Goal: Ask a question: Seek information or help from site administrators or community

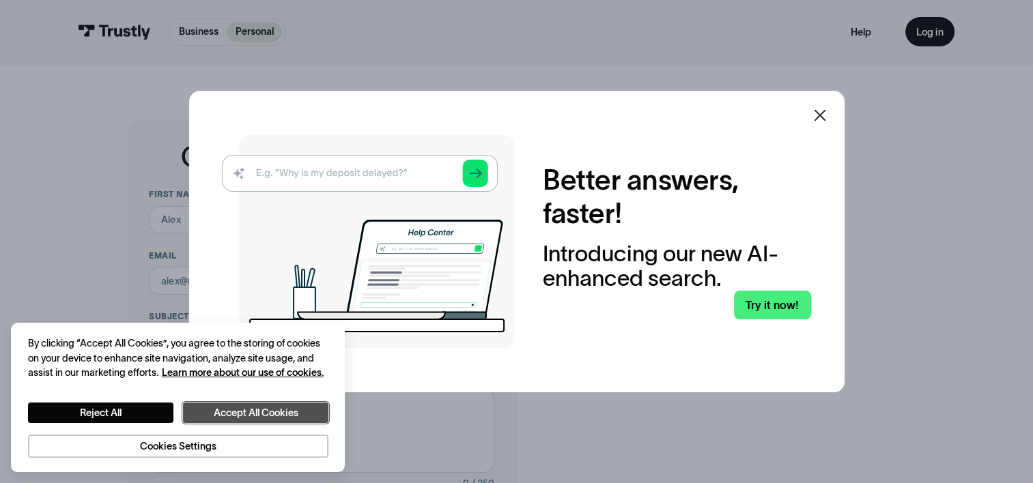
click at [268, 409] on button "Accept All Cookies" at bounding box center [255, 413] width 145 height 21
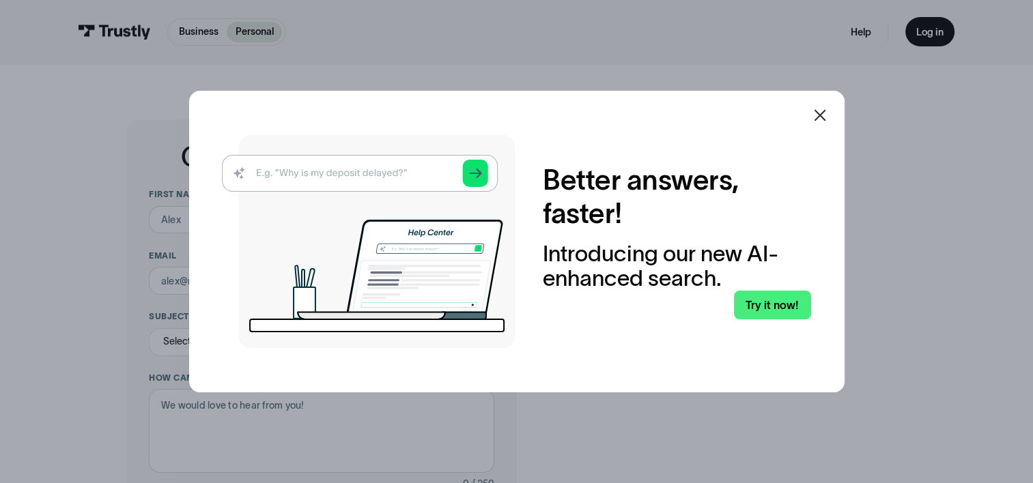
click at [824, 112] on icon at bounding box center [820, 115] width 16 height 16
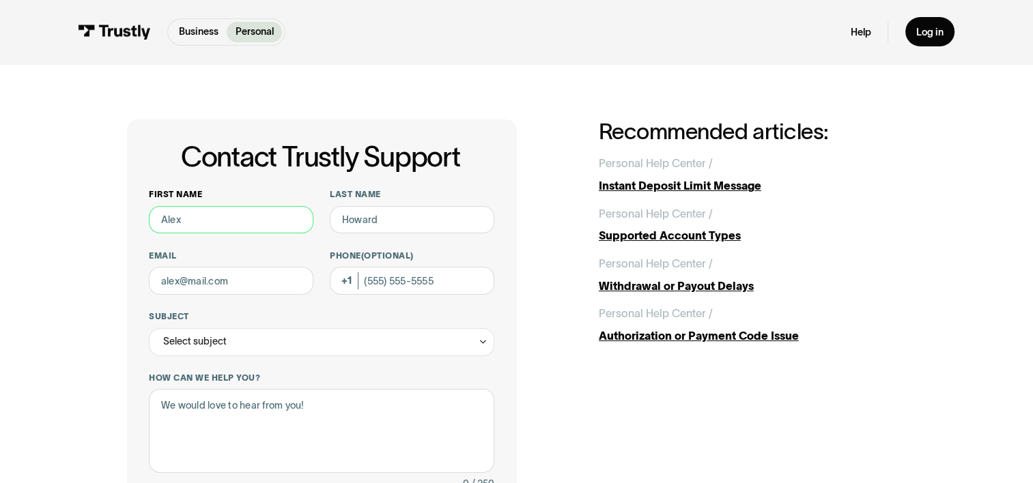
click at [232, 220] on input "First name" at bounding box center [231, 220] width 164 height 28
type input "Jordan"
type input "Schiff"
type input "[EMAIL_ADDRESS][DOMAIN_NAME]"
click at [253, 334] on div "Select subject" at bounding box center [321, 342] width 345 height 28
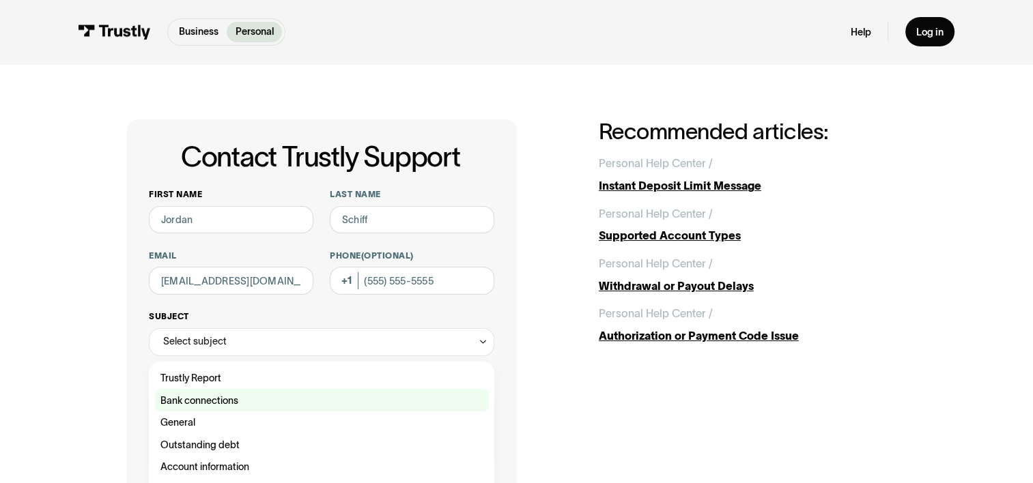
click at [211, 399] on div "Contact Trustly Support" at bounding box center [322, 400] width 334 height 23
type input "**********"
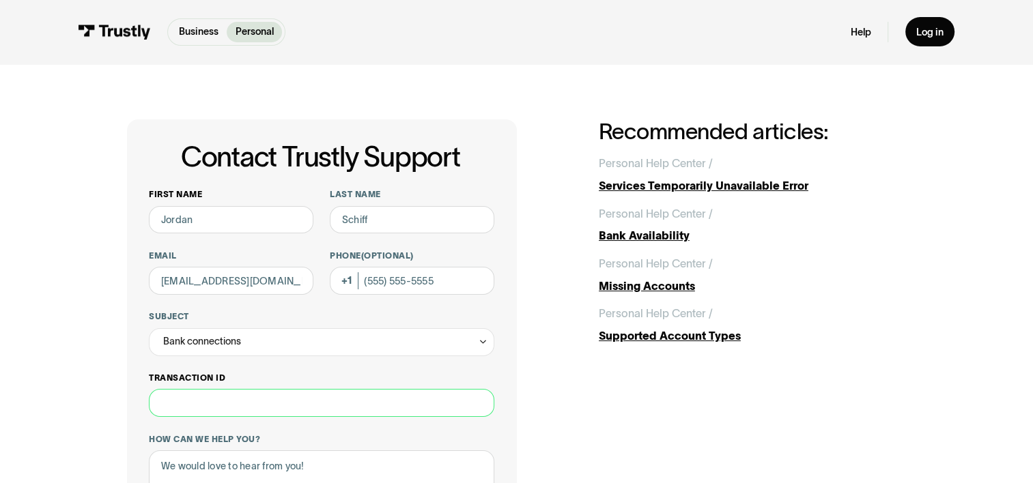
click at [306, 415] on input "Transaction ID" at bounding box center [321, 403] width 345 height 28
paste input "**********"
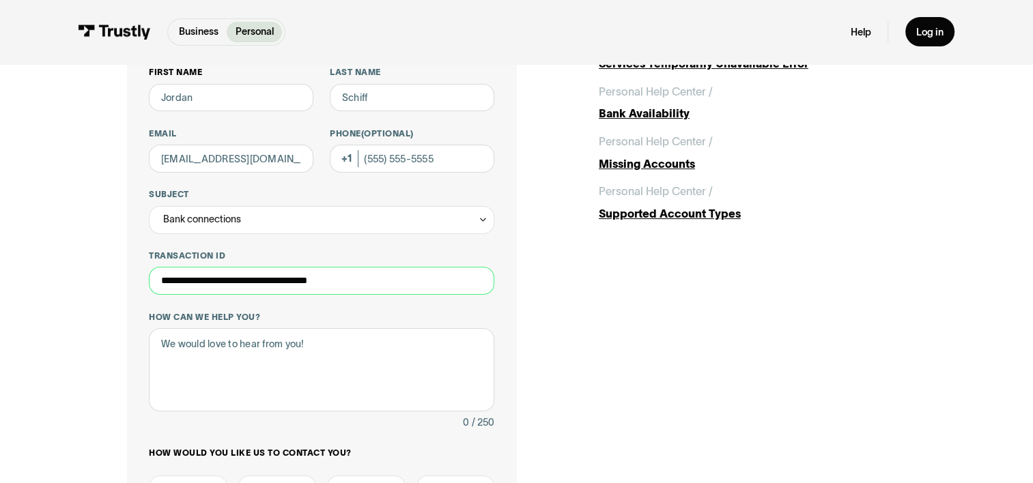
scroll to position [126, 0]
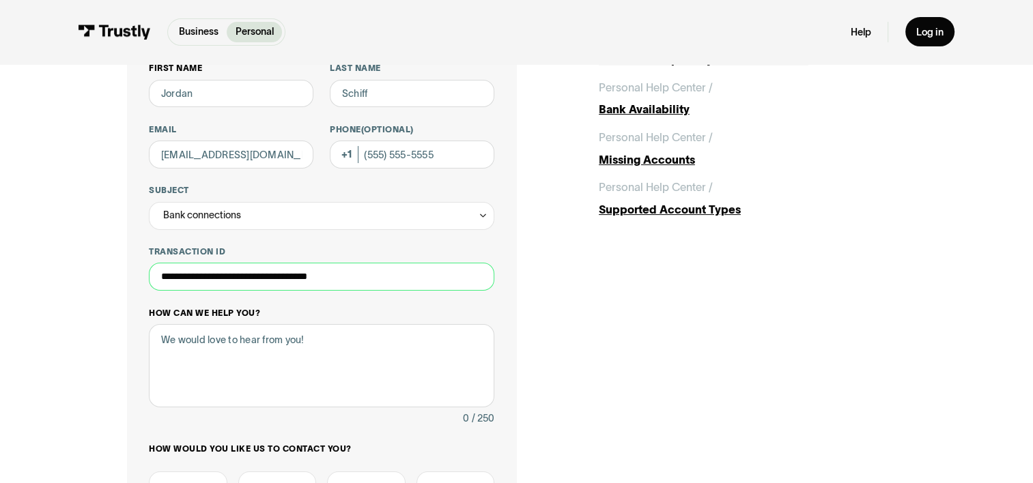
type input "**********"
click at [363, 336] on textarea "How can we help you?" at bounding box center [321, 365] width 345 height 83
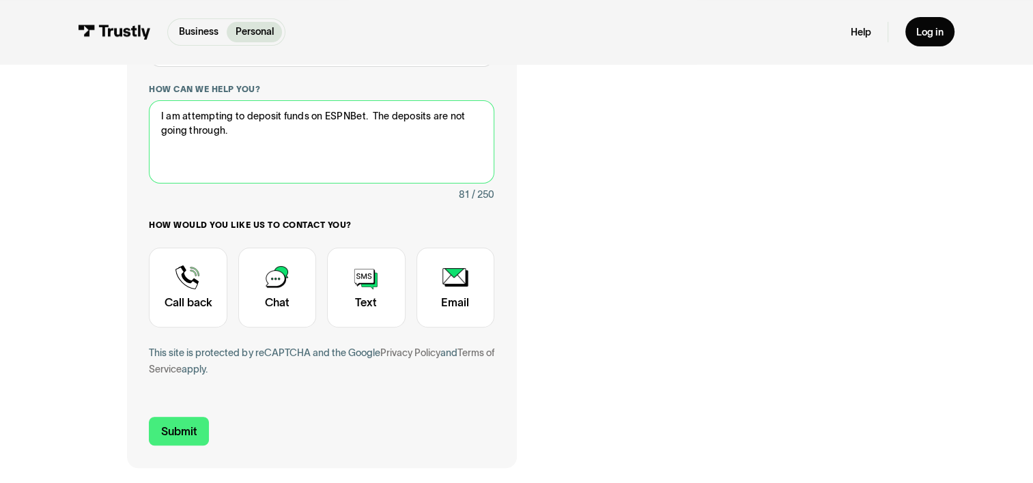
scroll to position [377, 0]
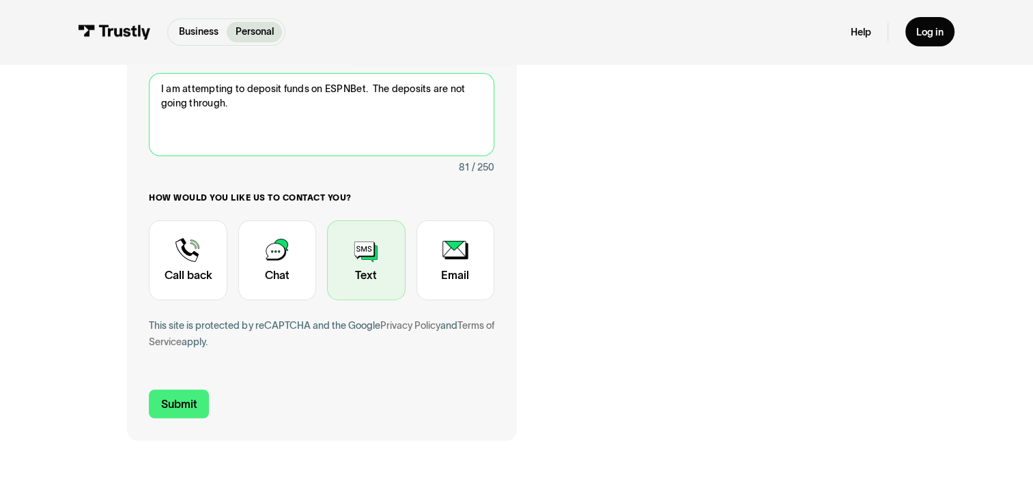
type textarea "I am attempting to deposit funds on ESPNBet. The deposits are not going through."
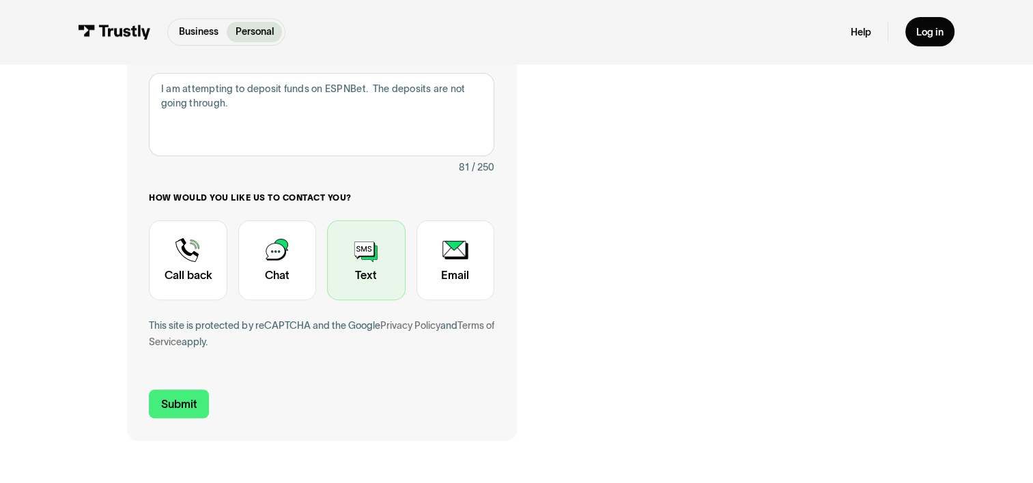
click at [372, 265] on div "Contact Trustly Support" at bounding box center [366, 260] width 78 height 80
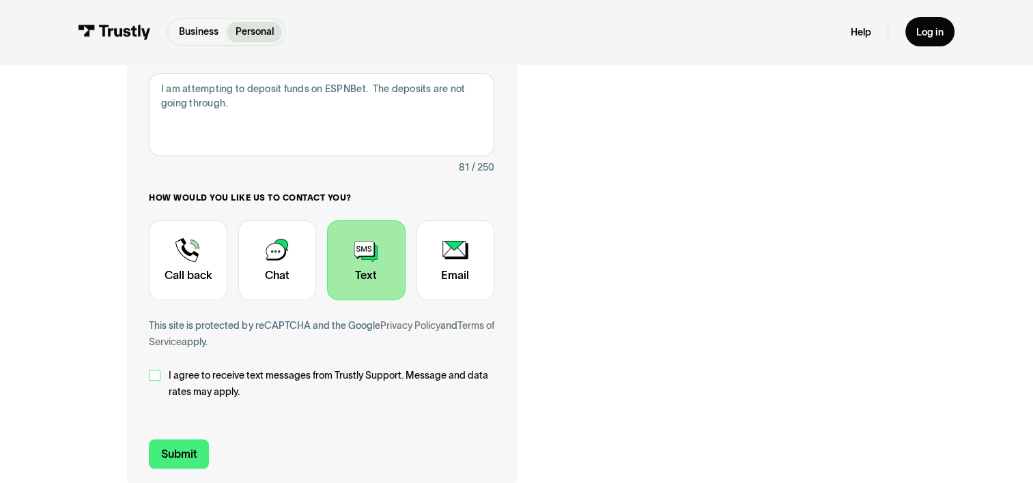
click at [153, 379] on div "Contact Trustly Support" at bounding box center [154, 375] width 11 height 11
click at [453, 250] on div "Contact Trustly Support" at bounding box center [455, 260] width 78 height 80
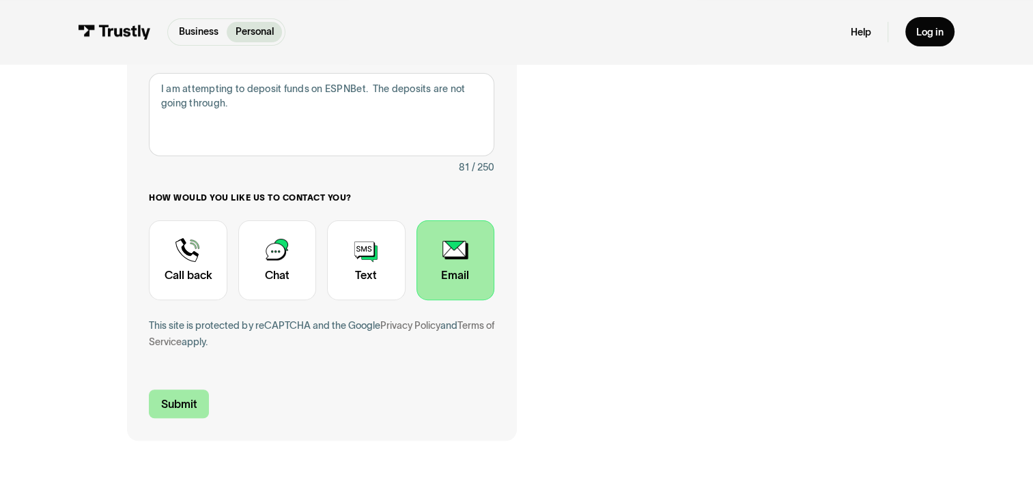
click at [182, 404] on input "Submit" at bounding box center [179, 404] width 60 height 29
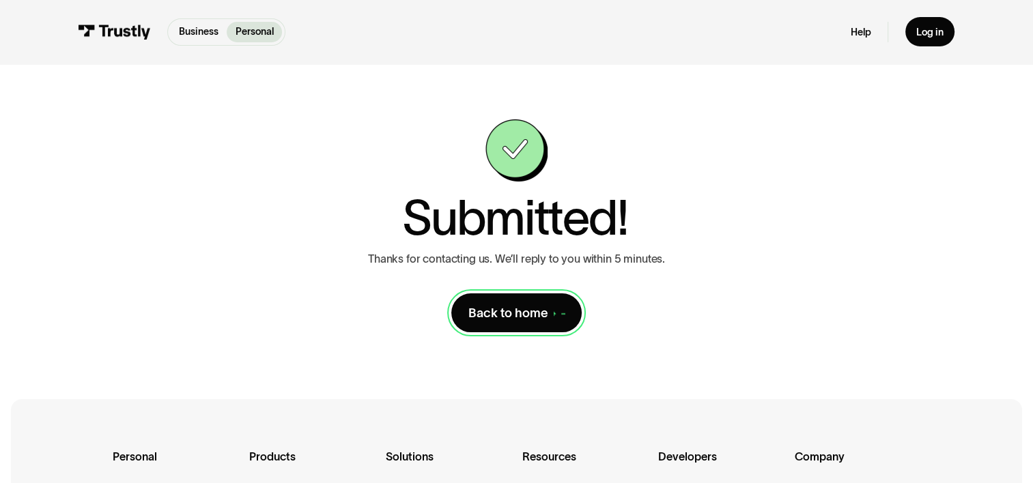
click at [513, 309] on div "Back to home" at bounding box center [508, 313] width 80 height 16
